Goal: Task Accomplishment & Management: Manage account settings

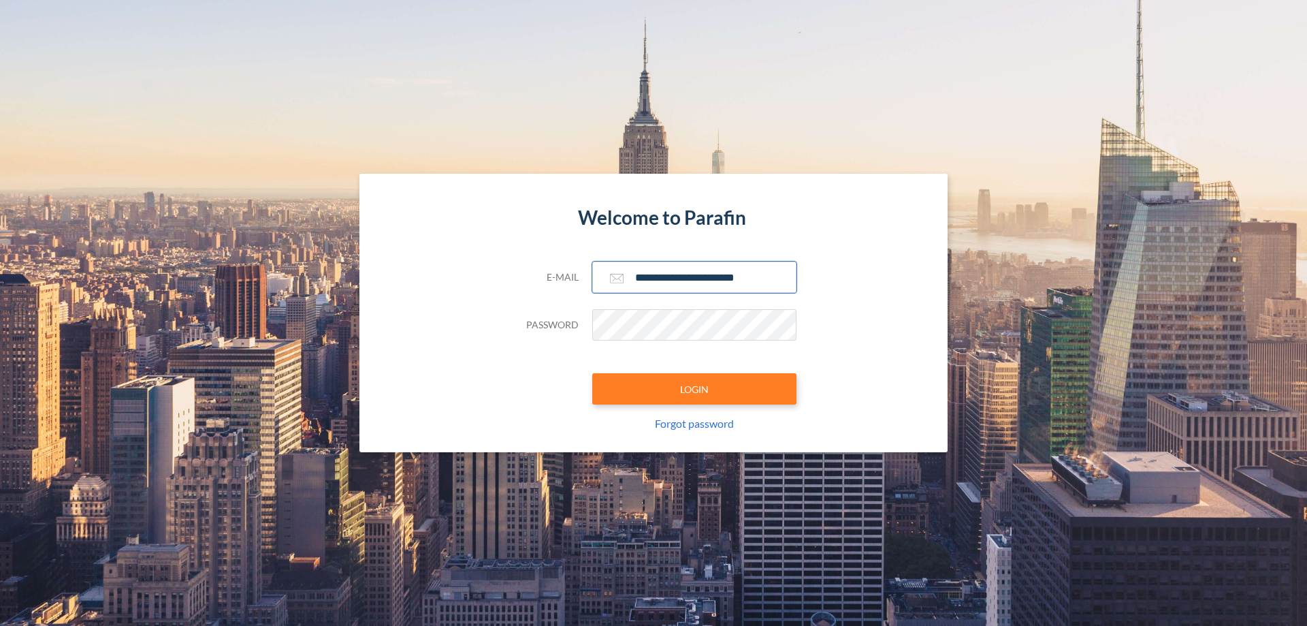
type input "**********"
click at [695, 389] on button "LOGIN" at bounding box center [694, 388] width 204 height 31
